Goal: Task Accomplishment & Management: Use online tool/utility

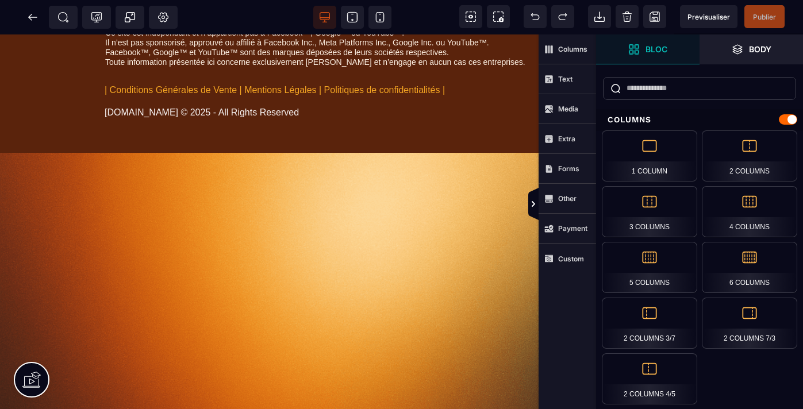
scroll to position [3721, 0]
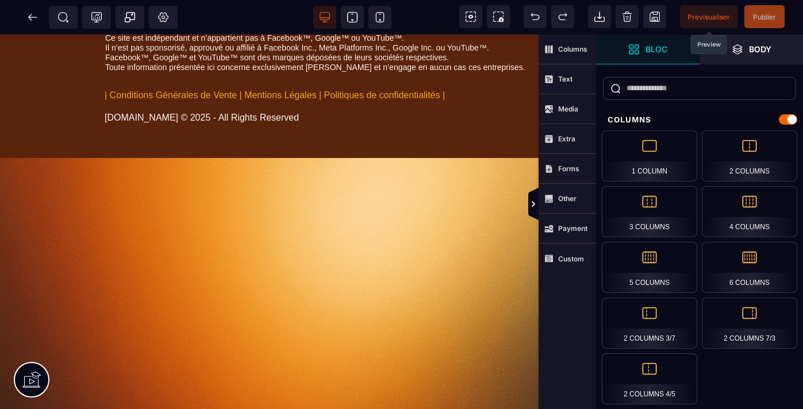
click at [710, 18] on span "Previsualiser" at bounding box center [709, 17] width 43 height 9
click at [35, 19] on icon at bounding box center [33, 18] width 12 height 12
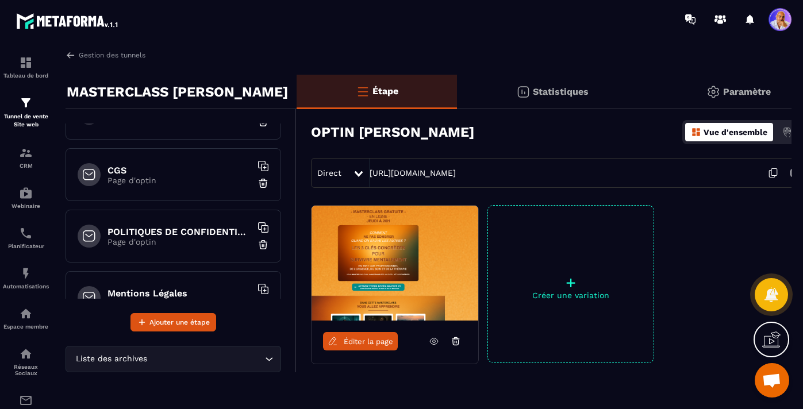
scroll to position [624, 0]
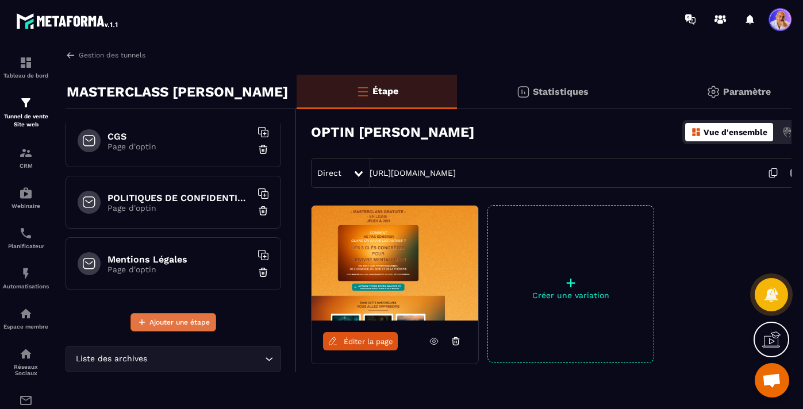
click at [168, 322] on span "Ajouter une étape" at bounding box center [180, 323] width 60 height 12
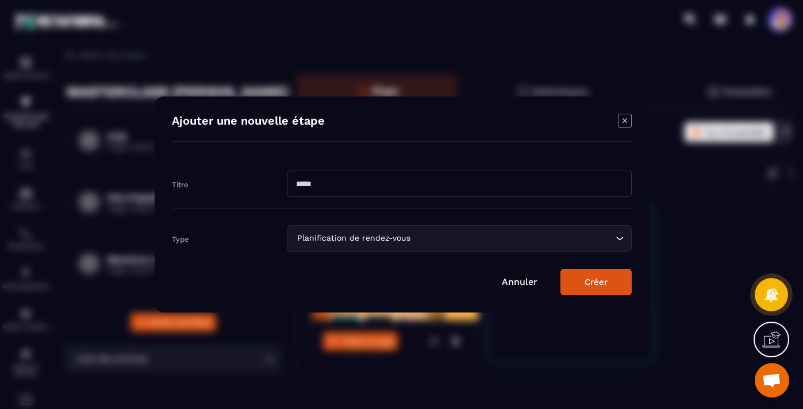
click at [312, 182] on input "Modal window" at bounding box center [459, 184] width 345 height 26
click at [441, 181] on input "**********" at bounding box center [459, 184] width 345 height 26
type input "**********"
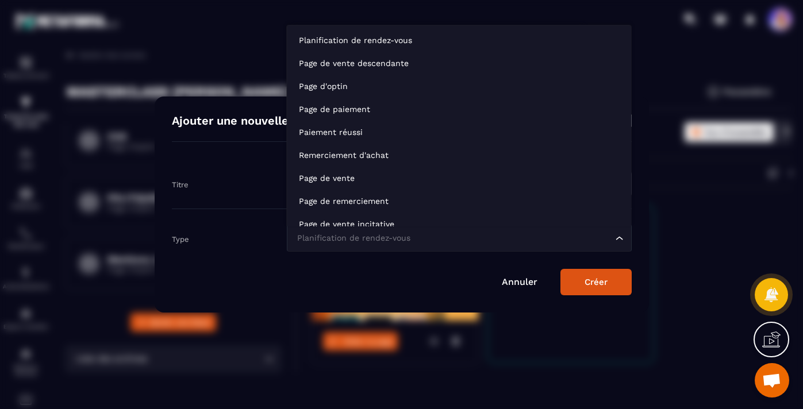
click at [619, 239] on icon "Search for option" at bounding box center [620, 239] width 12 height 12
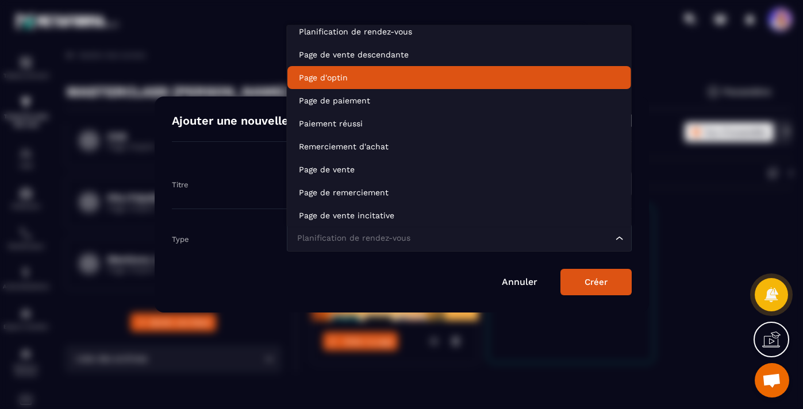
click at [395, 75] on p "Page d'optin" at bounding box center [459, 78] width 321 height 12
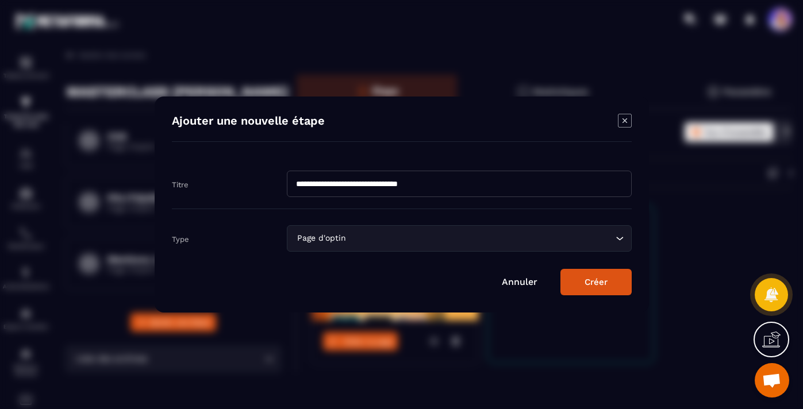
click at [600, 280] on button "Créer" at bounding box center [596, 282] width 71 height 26
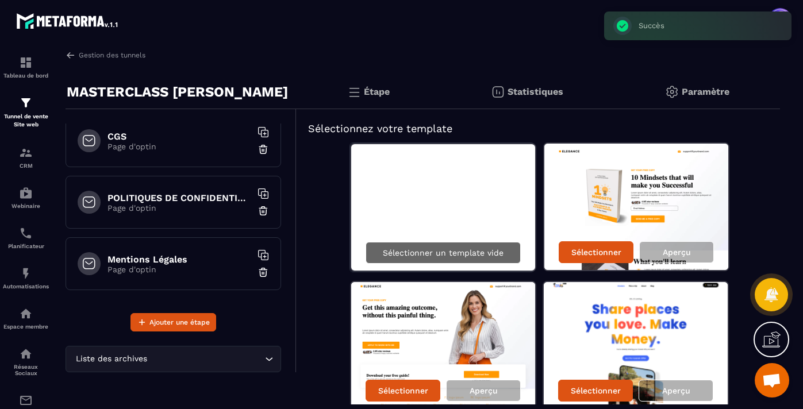
click at [449, 251] on p "Sélectionner un template vide" at bounding box center [443, 252] width 121 height 9
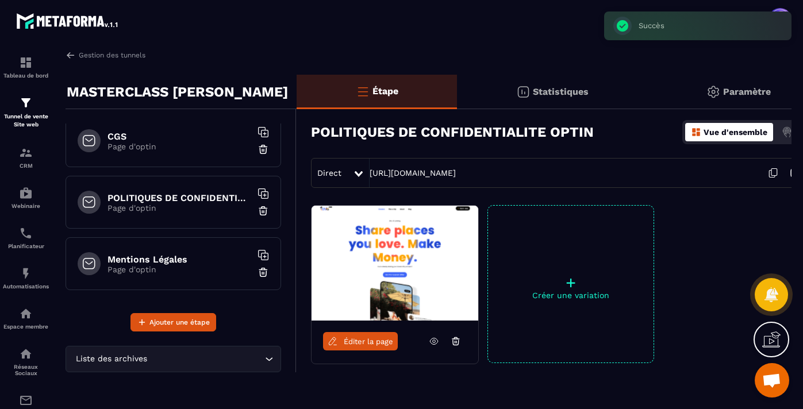
click at [363, 338] on span "Éditer la page" at bounding box center [368, 342] width 49 height 9
